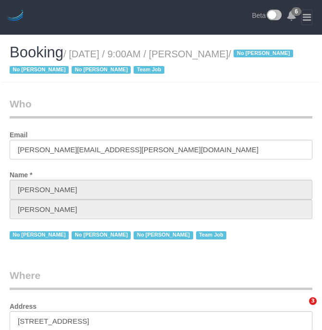
select select "NY"
select select "object:779"
select select "string:stripe-pm_1K1KNp4VGloSiKo7hinMQhFr"
select select "number:89"
select select "number:90"
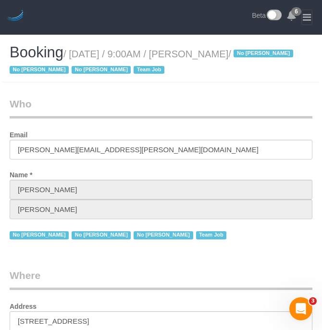
select select "number:15"
select select "number:5"
select select "number:21"
select select "spot1"
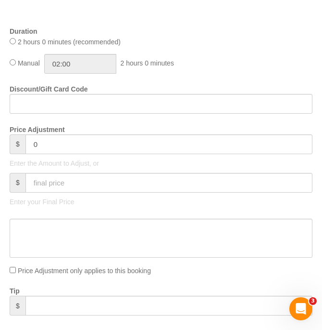
scroll to position [674, 0]
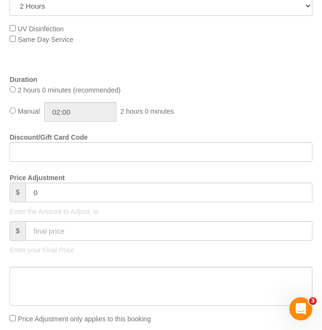
click at [251, 92] on div "2 hours 0 minutes (recommended)" at bounding box center [161, 89] width 303 height 11
